Goal: Information Seeking & Learning: Learn about a topic

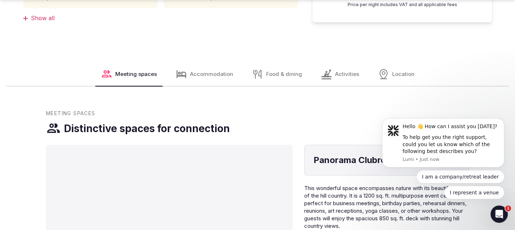
scroll to position [421, 0]
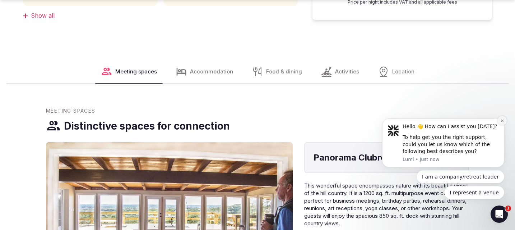
click at [501, 121] on icon "Dismiss notification" at bounding box center [502, 120] width 3 height 3
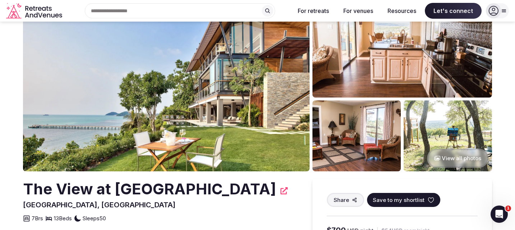
scroll to position [0, 0]
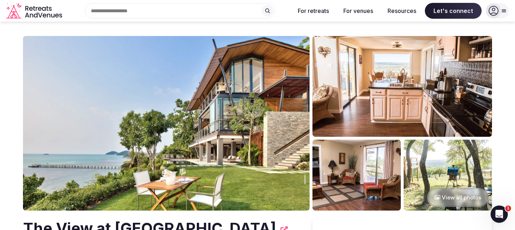
click at [459, 194] on button "View all photos" at bounding box center [457, 197] width 61 height 19
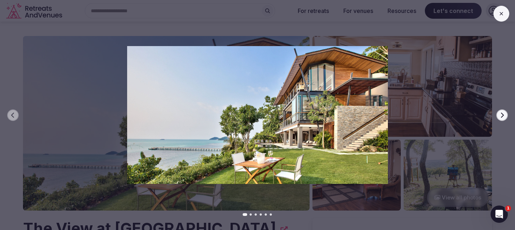
click at [504, 112] on icon "button" at bounding box center [502, 115] width 6 height 6
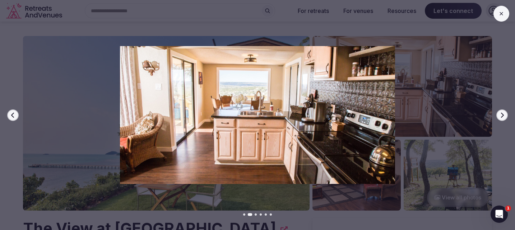
click at [504, 112] on icon "button" at bounding box center [502, 115] width 6 height 6
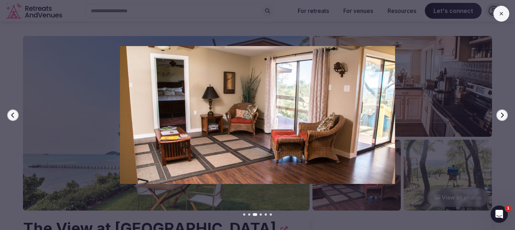
click at [504, 112] on icon "button" at bounding box center [502, 115] width 6 height 6
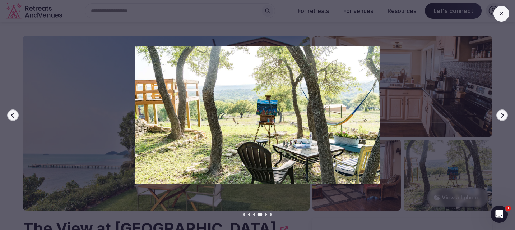
click at [504, 112] on icon "button" at bounding box center [502, 115] width 6 height 6
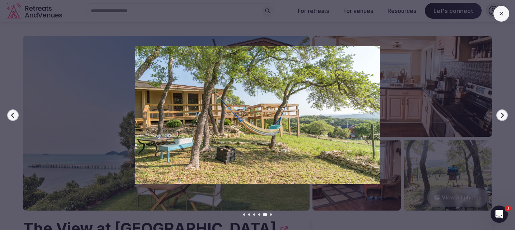
click at [504, 112] on icon "button" at bounding box center [502, 115] width 6 height 6
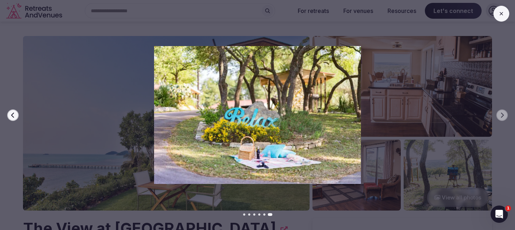
click at [501, 15] on icon at bounding box center [502, 14] width 6 height 6
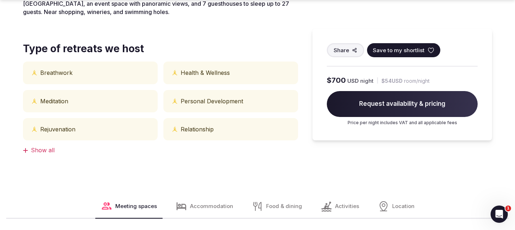
scroll to position [288, 0]
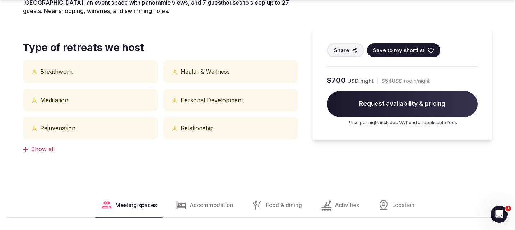
click at [43, 152] on div "Show all" at bounding box center [160, 149] width 275 height 8
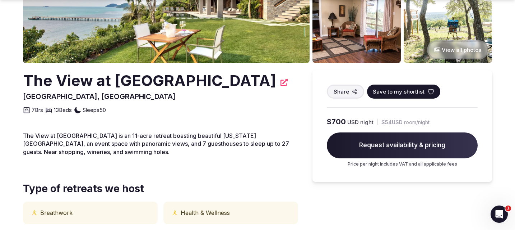
scroll to position [148, 0]
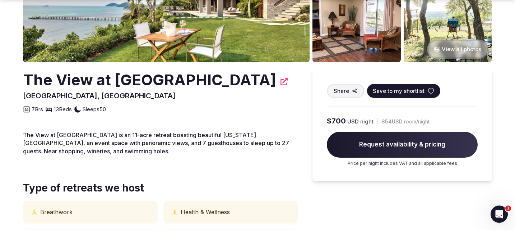
click at [385, 143] on span "Request availability & pricing" at bounding box center [402, 144] width 151 height 26
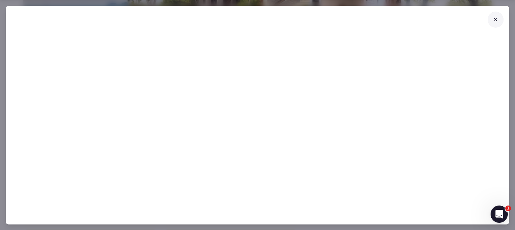
click at [494, 18] on icon at bounding box center [496, 20] width 6 height 6
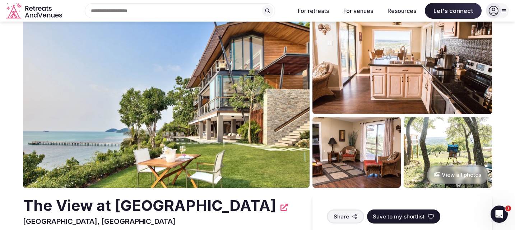
scroll to position [0, 0]
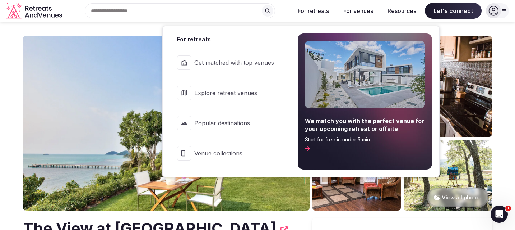
click at [225, 93] on span "Explore retreat venues" at bounding box center [234, 93] width 80 height 8
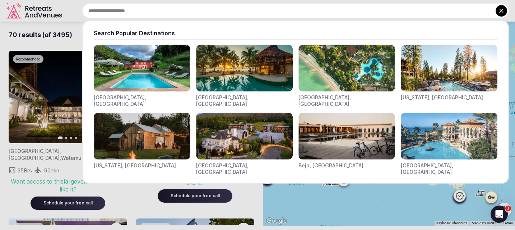
click at [103, 9] on div "Search Popular Destinations [GEOGRAPHIC_DATA], [GEOGRAPHIC_DATA] [GEOGRAPHIC_DA…" at bounding box center [287, 10] width 444 height 15
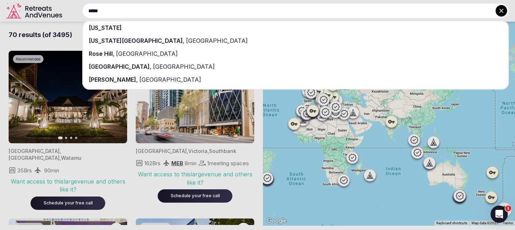
type input "*****"
click at [95, 27] on span "[US_STATE]" at bounding box center [105, 27] width 33 height 7
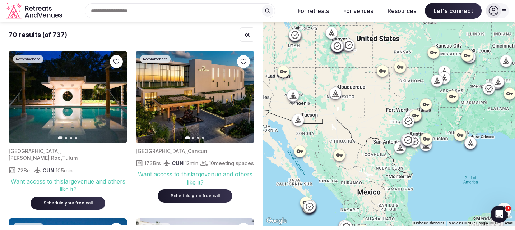
click at [390, 113] on div at bounding box center [389, 124] width 252 height 204
click at [410, 122] on icon at bounding box center [408, 121] width 9 height 9
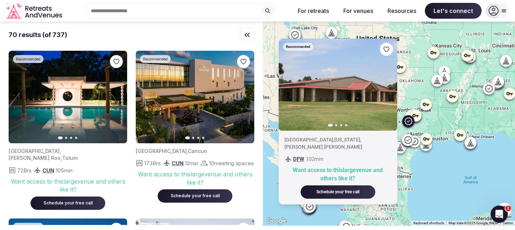
click at [428, 96] on div "Recommended Previous slide Next slide [GEOGRAPHIC_DATA] , [US_STATE] , [PERSON_…" at bounding box center [389, 124] width 252 height 204
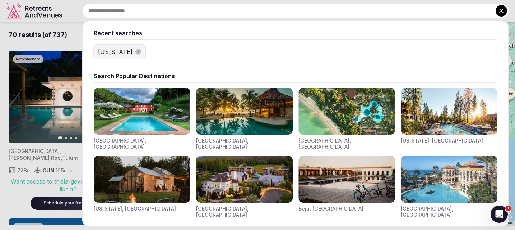
click at [110, 11] on div "Recent searches [US_STATE] Search Popular Destinations [GEOGRAPHIC_DATA], [GEOG…" at bounding box center [287, 10] width 444 height 15
